Goal: Task Accomplishment & Management: Use online tool/utility

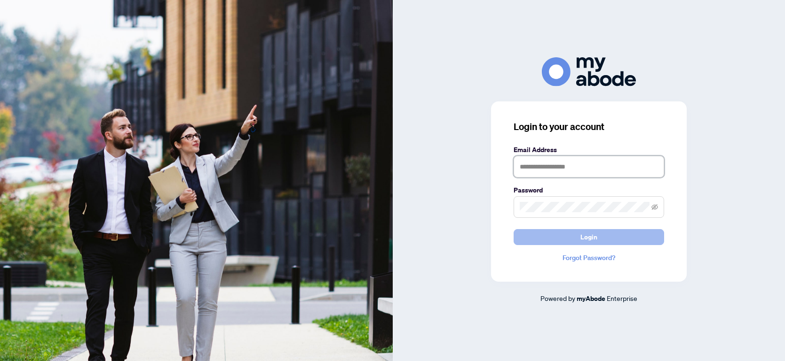
type input "**********"
click at [593, 234] on span "Login" at bounding box center [588, 237] width 17 height 15
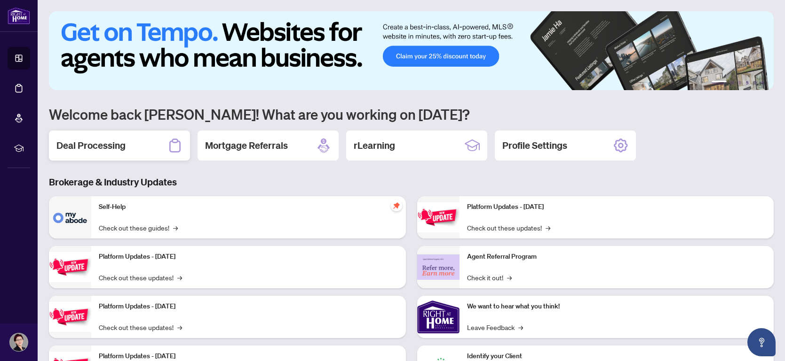
click at [116, 147] on h2 "Deal Processing" at bounding box center [90, 145] width 69 height 13
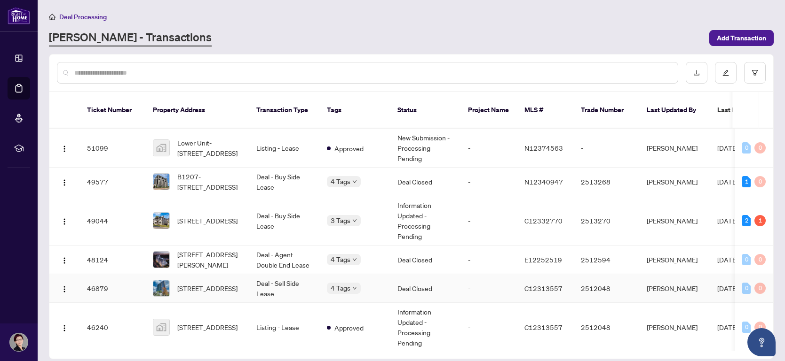
click at [265, 298] on td "Deal - Sell Side Lease" at bounding box center [284, 289] width 71 height 29
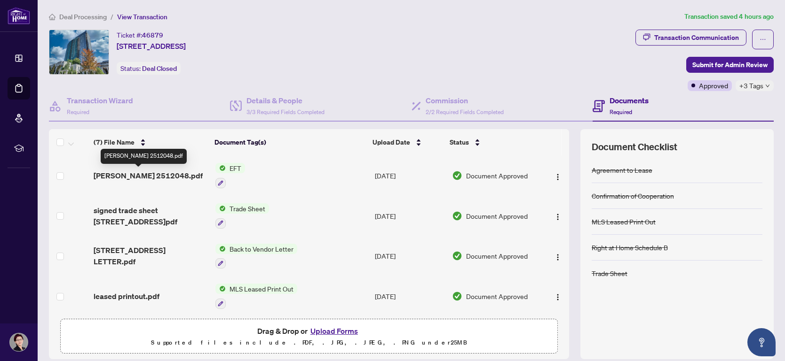
click at [165, 178] on span "[PERSON_NAME] 2512048.pdf" at bounding box center [148, 175] width 109 height 11
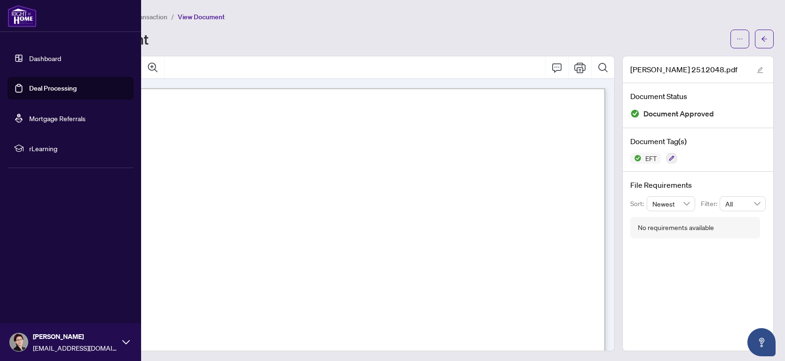
click at [19, 18] on img at bounding box center [22, 16] width 29 height 23
